Goal: Check status: Check status

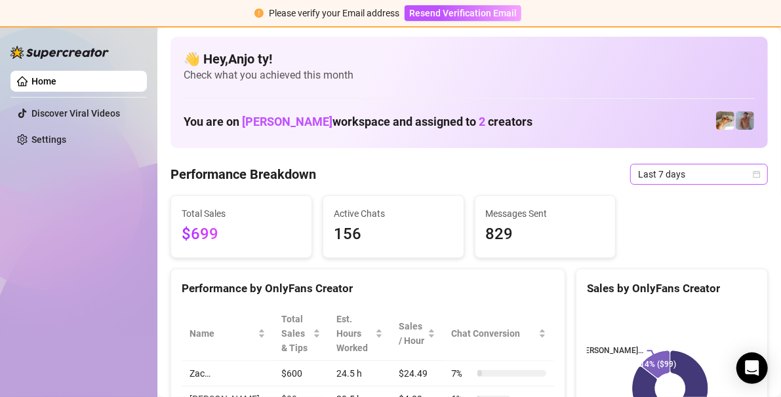
click at [753, 173] on icon "calendar" at bounding box center [756, 173] width 7 height 7
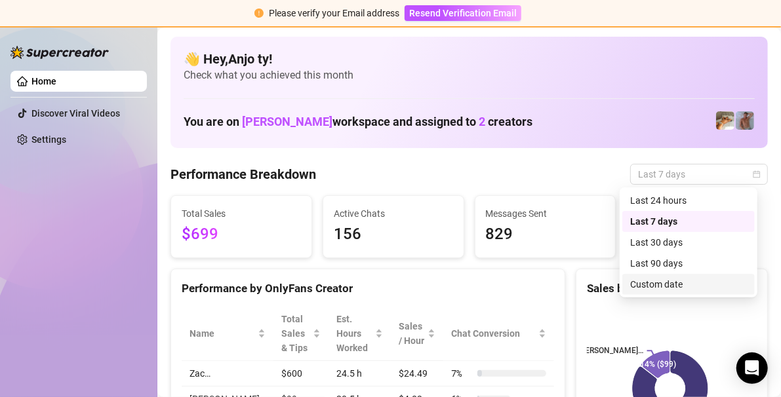
click at [650, 288] on div "Custom date" at bounding box center [688, 284] width 117 height 14
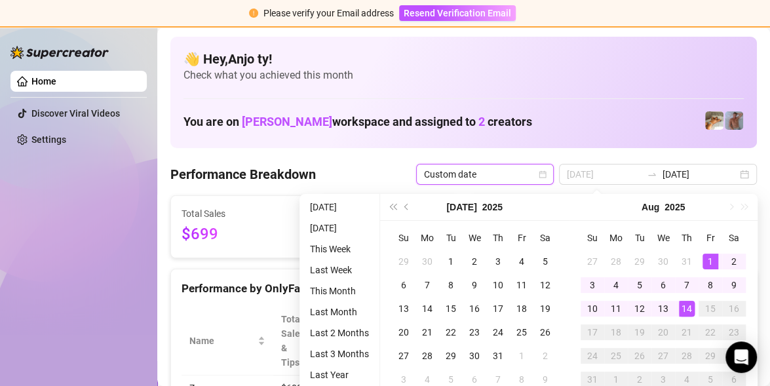
type input "[DATE]"
click at [711, 264] on div "1" at bounding box center [711, 262] width 16 height 16
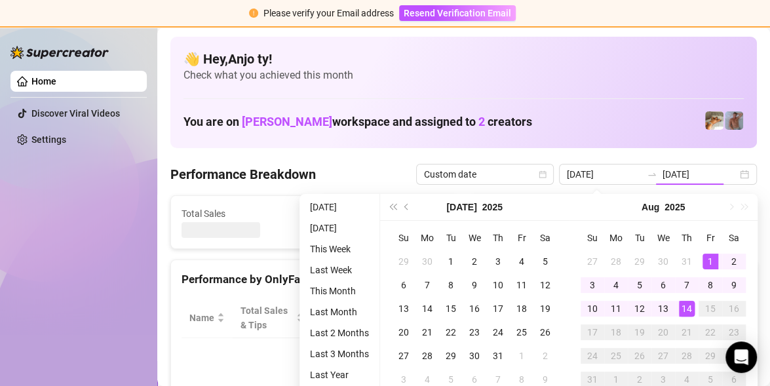
type input "[DATE]"
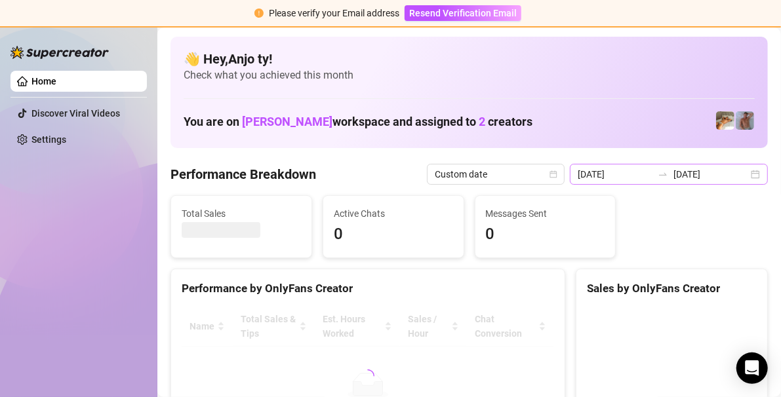
click at [744, 172] on div "[DATE] [DATE]" at bounding box center [669, 174] width 198 height 21
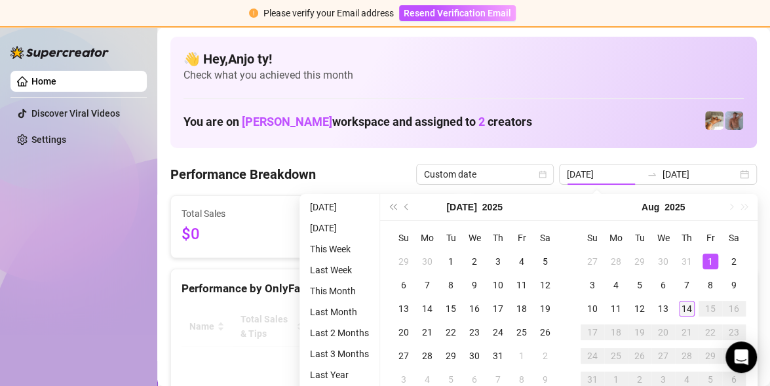
click at [688, 307] on div "14" at bounding box center [687, 309] width 16 height 16
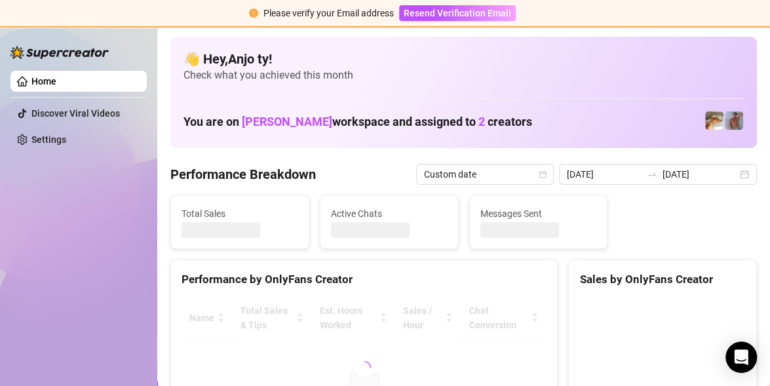
type input "[DATE]"
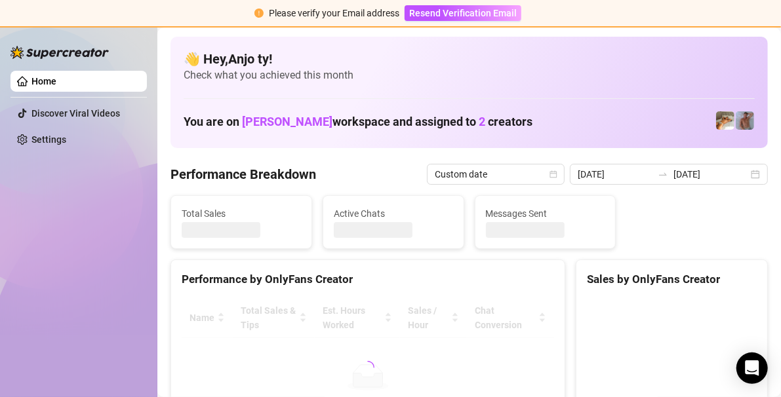
type input "[DATE]"
